Goal: Task Accomplishment & Management: Use online tool/utility

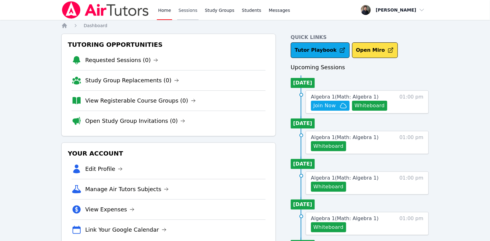
click at [186, 12] on link "Sessions" at bounding box center [187, 10] width 21 height 20
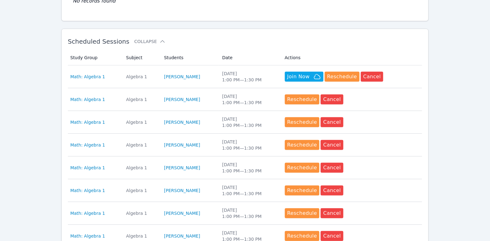
scroll to position [274, 0]
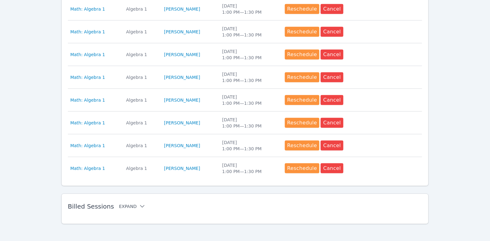
click at [129, 203] on button "Expand" at bounding box center [132, 206] width 26 height 6
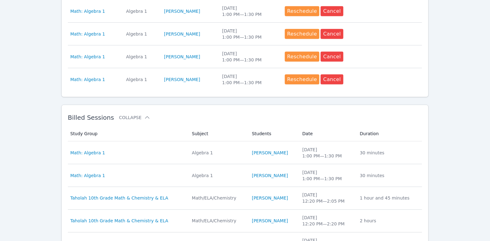
scroll to position [365, 0]
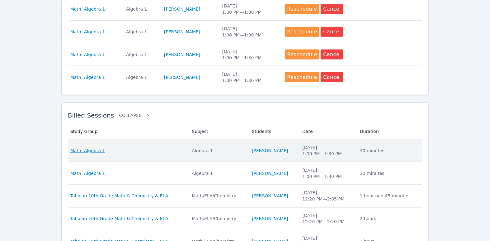
click at [91, 149] on span "Math: Algebra 1" at bounding box center [87, 150] width 35 height 6
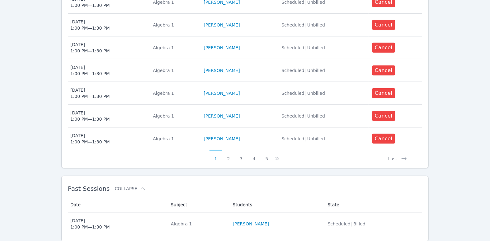
scroll to position [294, 0]
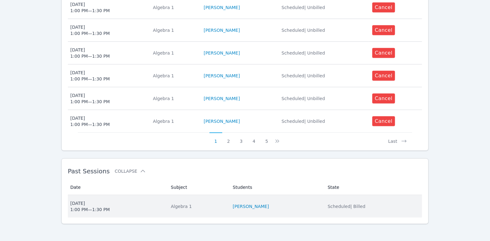
click at [107, 203] on span "Fri Aug 29 1:00 PM — 1:30 PM" at bounding box center [116, 206] width 93 height 12
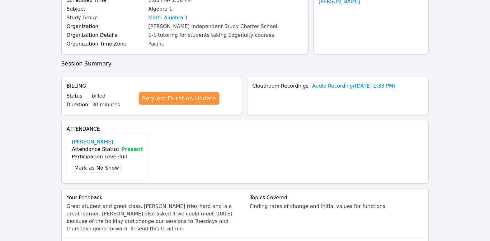
scroll to position [163, 0]
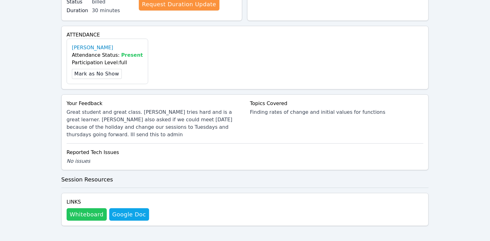
click at [89, 214] on button "Whiteboard" at bounding box center [87, 214] width 40 height 12
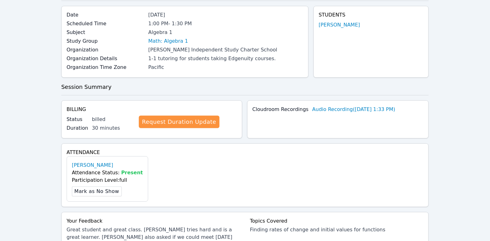
scroll to position [0, 0]
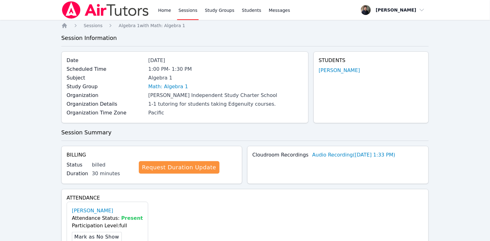
click at [114, 6] on img at bounding box center [105, 9] width 88 height 17
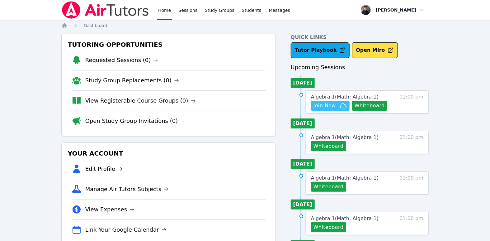
click at [331, 107] on span "Join Now" at bounding box center [324, 105] width 22 height 7
click at [249, 14] on link "Students" at bounding box center [252, 10] width 22 height 20
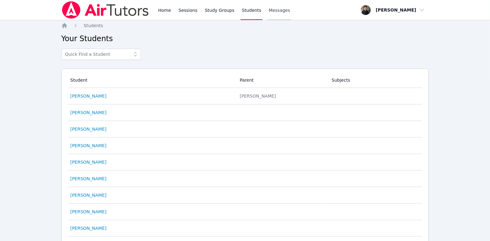
click at [279, 13] on link "Messages" at bounding box center [279, 10] width 24 height 20
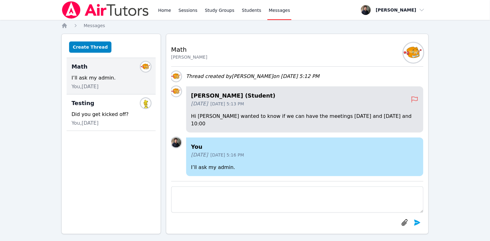
click at [244, 107] on span "Aug 22, 2025 5:13 PM" at bounding box center [227, 103] width 34 height 6
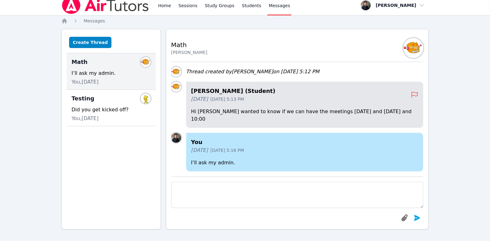
scroll to position [5, 0]
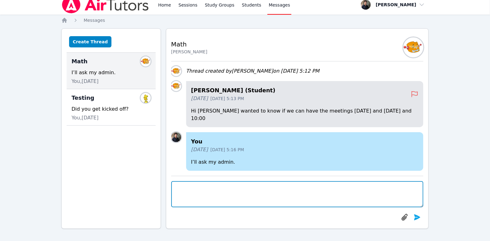
click at [215, 187] on textarea at bounding box center [297, 194] width 252 height 26
click at [186, 192] on textarea at bounding box center [297, 194] width 252 height 26
click at [356, 187] on textarea "Hi Tehzeeb! Our sessions have moved to Tuesday and Thursday at 10am. Today's se…" at bounding box center [297, 194] width 252 height 26
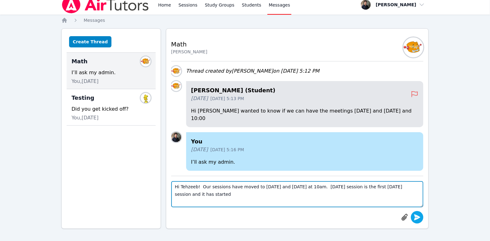
type textarea "Hi Tehzeeb! Our sessions have moved to Tuesday and Thursday at 10am. Today's se…"
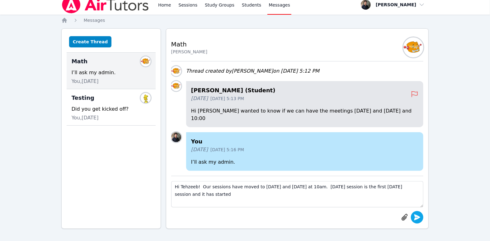
click at [417, 216] on icon "submit" at bounding box center [417, 217] width 6 height 6
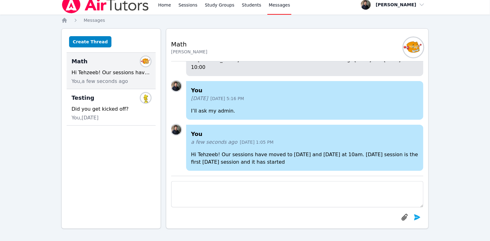
scroll to position [-38, 0]
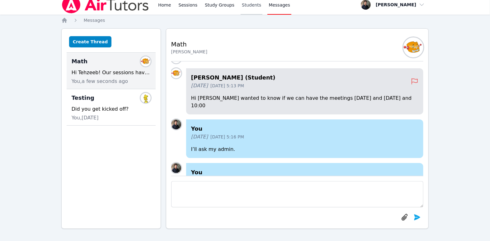
click at [247, 7] on link "Students" at bounding box center [252, 5] width 22 height 20
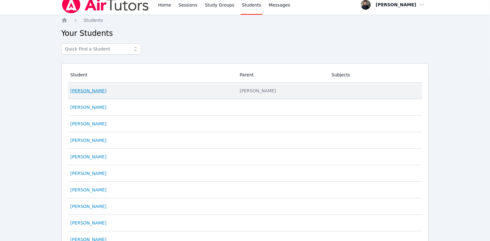
click at [95, 91] on link "Tehzeeb Khan" at bounding box center [88, 90] width 36 height 6
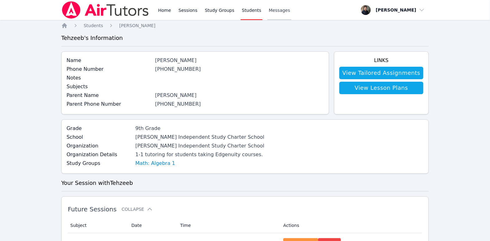
click at [277, 10] on span "Messages" at bounding box center [279, 10] width 21 height 6
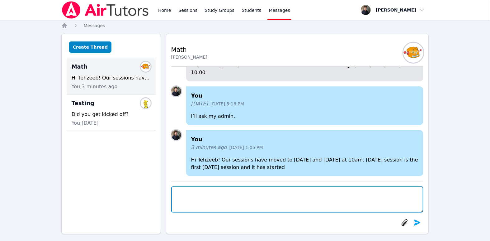
scroll to position [-38, 0]
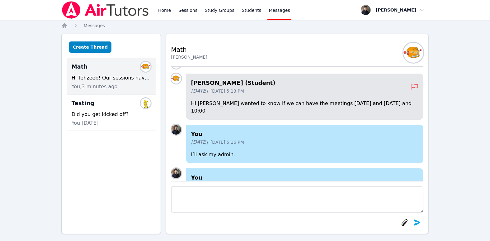
click at [199, 87] on h4 "Tehzeeb Khan (Student)" at bounding box center [301, 82] width 220 height 9
click at [175, 83] on img at bounding box center [176, 78] width 10 height 10
click at [242, 12] on link "Students" at bounding box center [252, 10] width 22 height 20
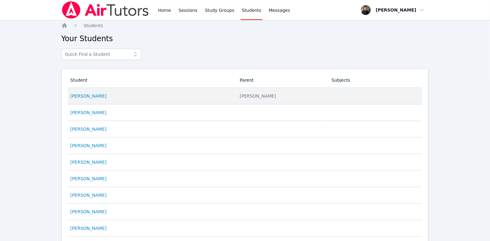
click at [100, 97] on div "Tehzeeb Khan" at bounding box center [151, 96] width 162 height 6
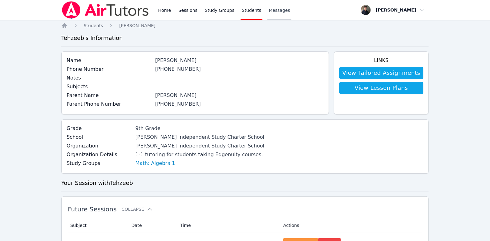
click at [273, 11] on span "Messages" at bounding box center [279, 10] width 21 height 6
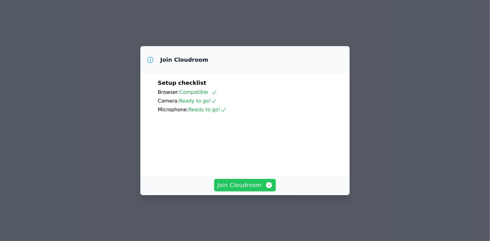
click at [232, 189] on span "Join Cloudroom" at bounding box center [245, 184] width 56 height 9
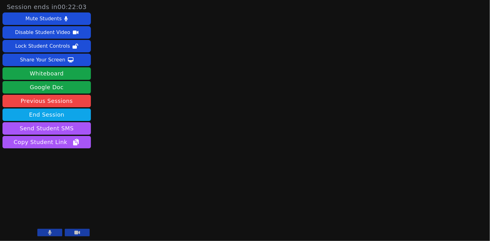
click at [47, 234] on button at bounding box center [49, 231] width 25 height 7
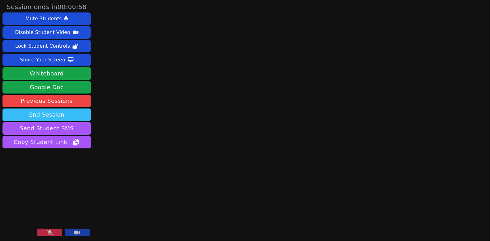
click at [56, 114] on button "End Session" at bounding box center [46, 114] width 88 height 12
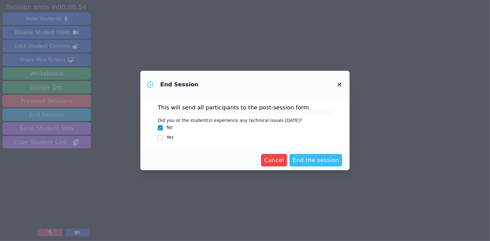
click at [308, 161] on span "End the session" at bounding box center [315, 160] width 46 height 9
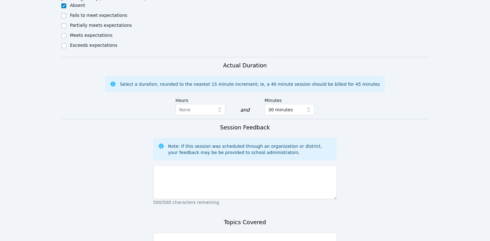
scroll to position [328, 0]
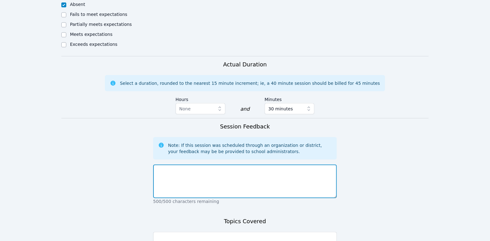
click at [226, 169] on textarea at bounding box center [245, 181] width 184 height 34
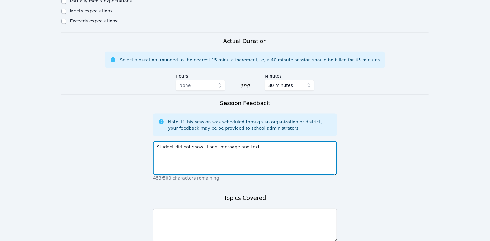
scroll to position [394, 0]
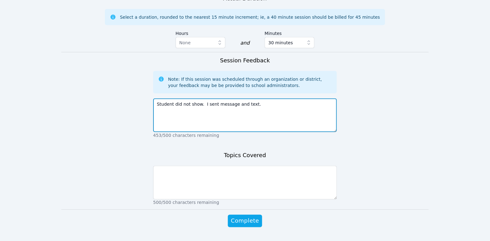
type textarea "Student did not show. I sent message and text."
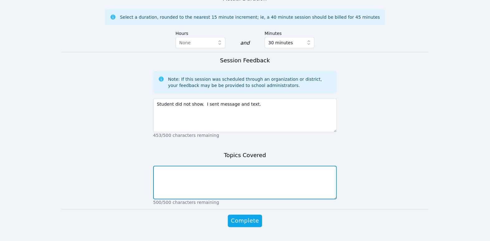
click at [198, 166] on textarea at bounding box center [245, 183] width 184 height 34
type textarea "None"
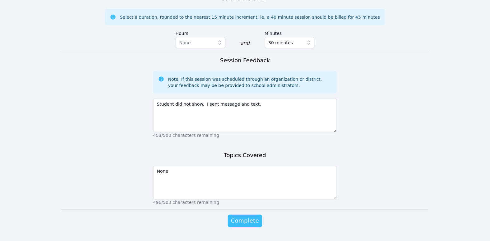
click at [243, 216] on span "Complete" at bounding box center [245, 220] width 28 height 9
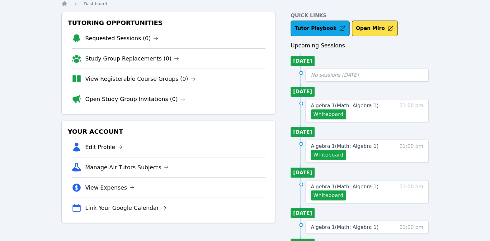
scroll to position [21, 0]
